Goal: Information Seeking & Learning: Learn about a topic

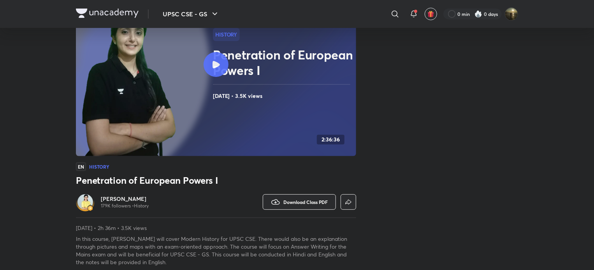
scroll to position [78, 0]
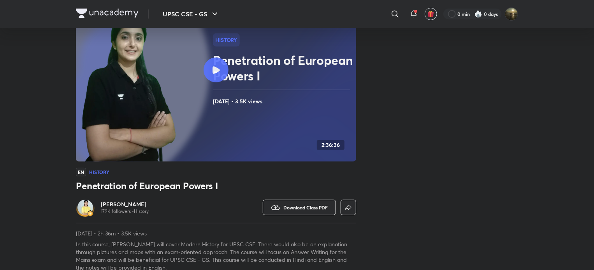
click at [216, 67] on icon at bounding box center [215, 70] width 7 height 7
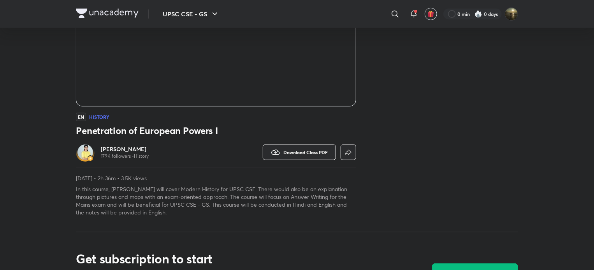
scroll to position [156, 0]
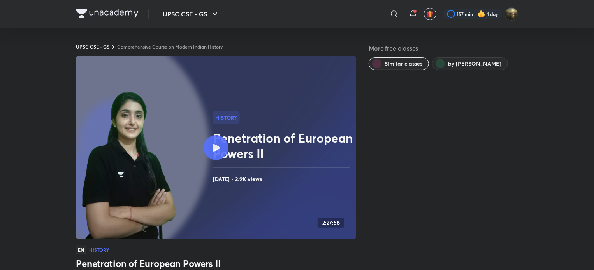
click at [214, 142] on div at bounding box center [216, 147] width 25 height 25
click at [215, 146] on icon at bounding box center [215, 147] width 7 height 7
click at [213, 147] on icon at bounding box center [215, 147] width 7 height 7
click at [216, 146] on icon at bounding box center [215, 147] width 7 height 7
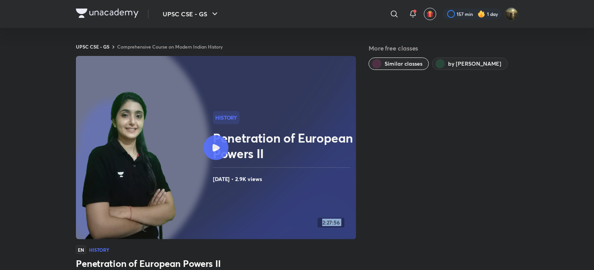
click at [216, 146] on icon at bounding box center [215, 147] width 7 height 7
click at [219, 147] on icon at bounding box center [215, 147] width 7 height 7
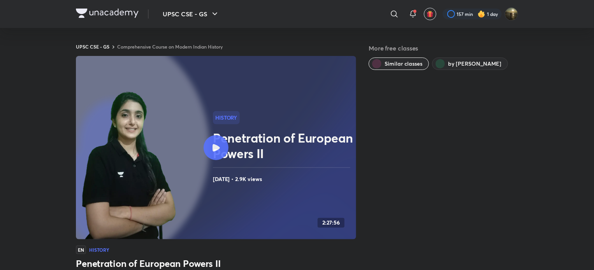
click at [219, 148] on icon at bounding box center [215, 147] width 7 height 7
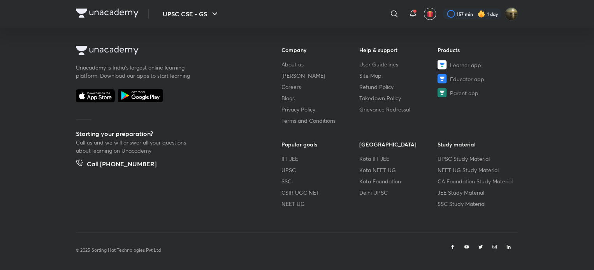
scroll to position [476, 0]
